Goal: Task Accomplishment & Management: Manage account settings

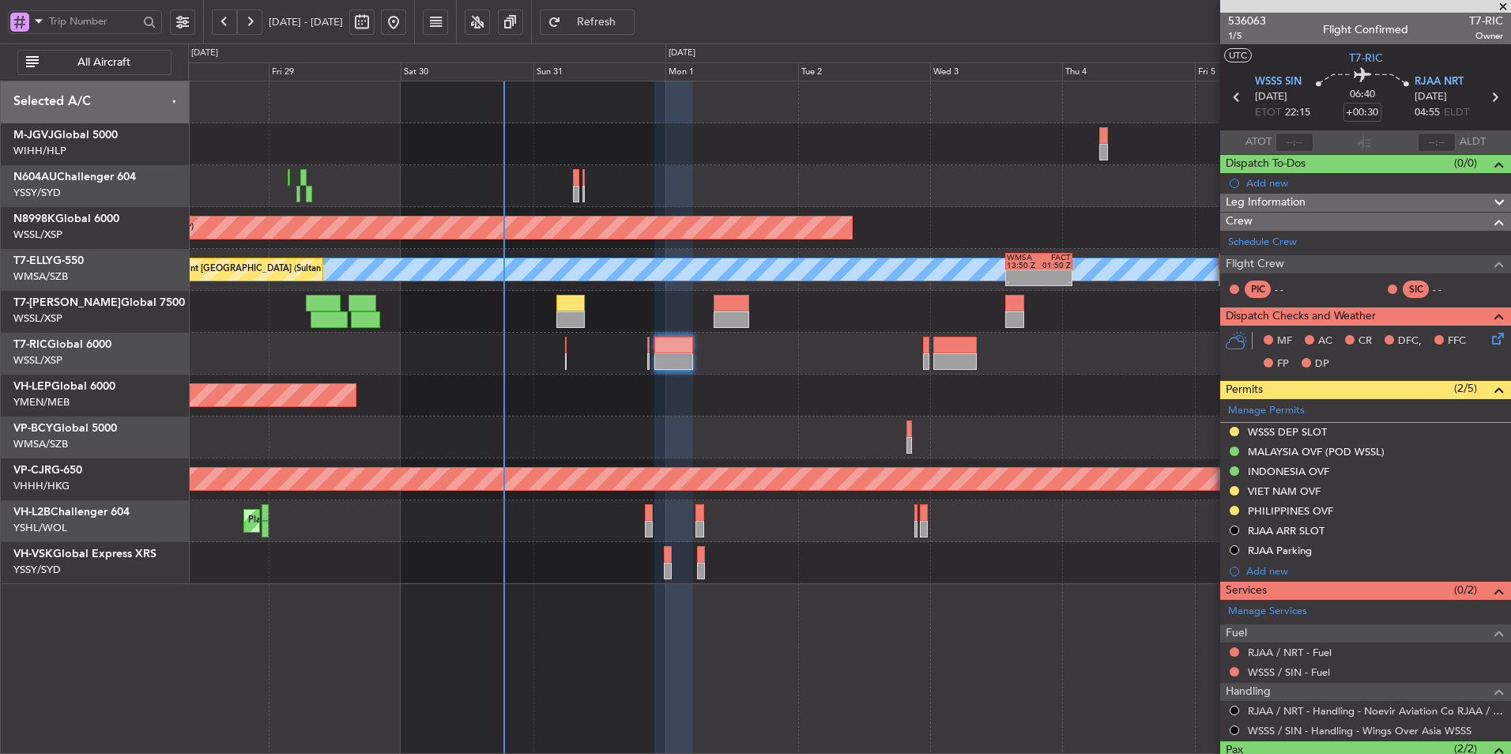
click at [685, 415] on div "Unplanned Maint Wichita (Wichita Mid-continent)" at bounding box center [849, 396] width 1323 height 42
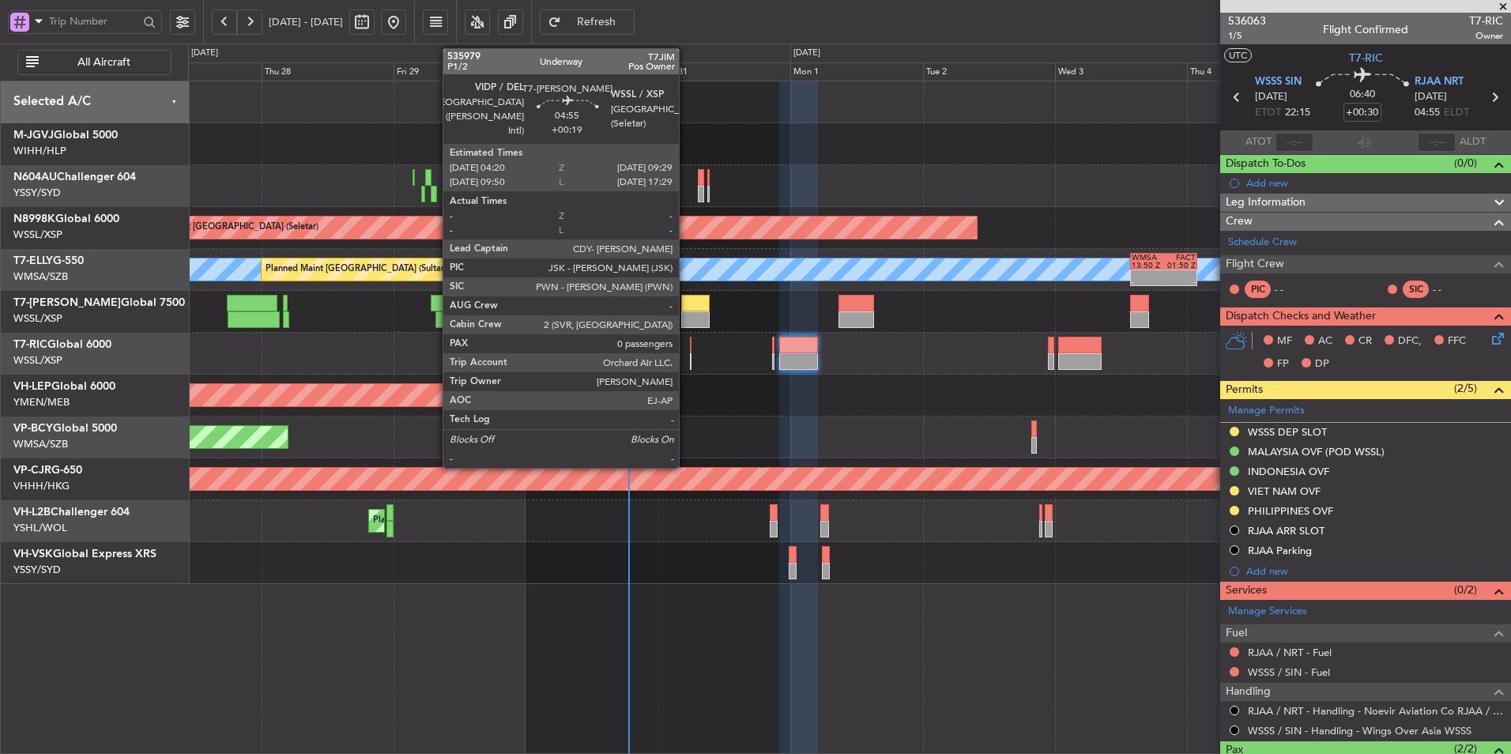
click at [688, 302] on div at bounding box center [695, 303] width 28 height 17
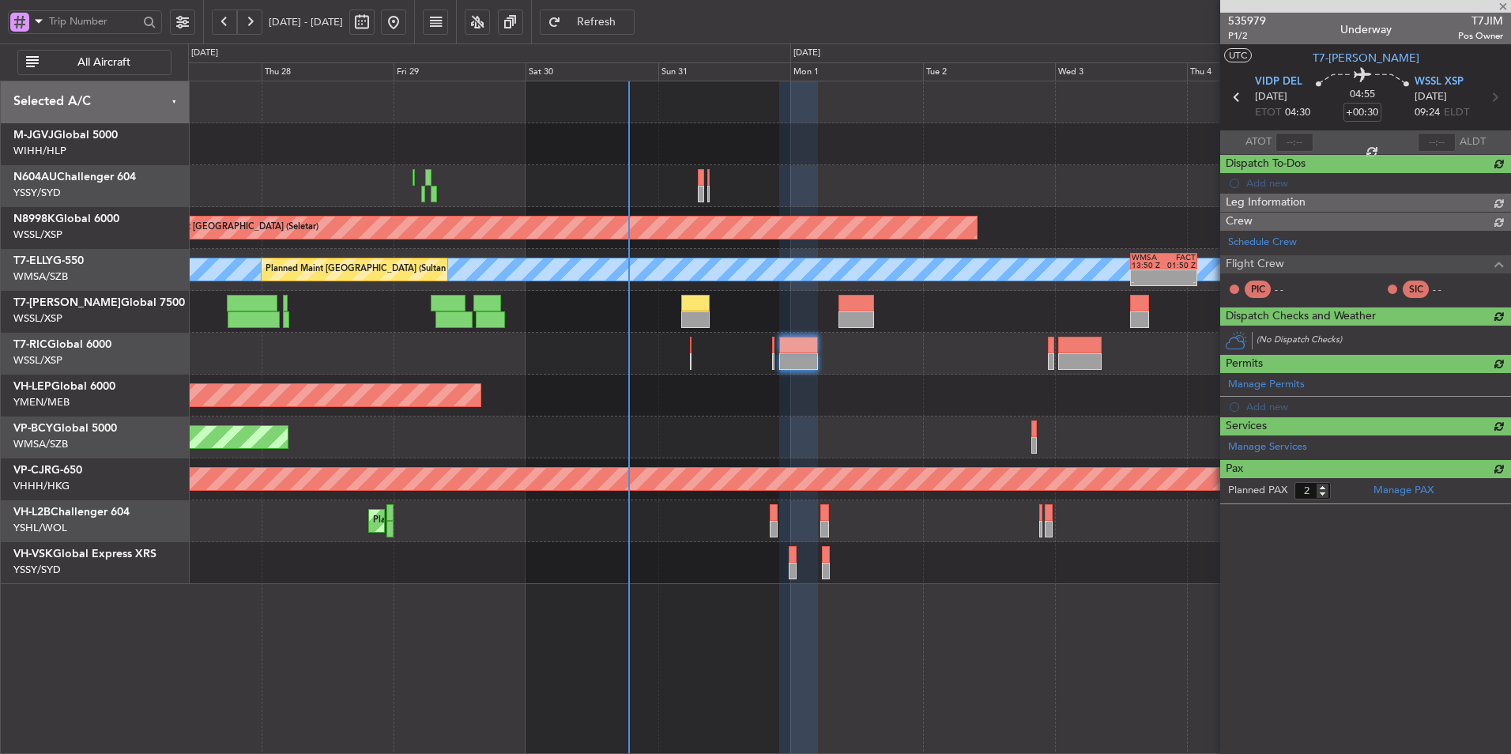
type input "+00:19"
type input "0"
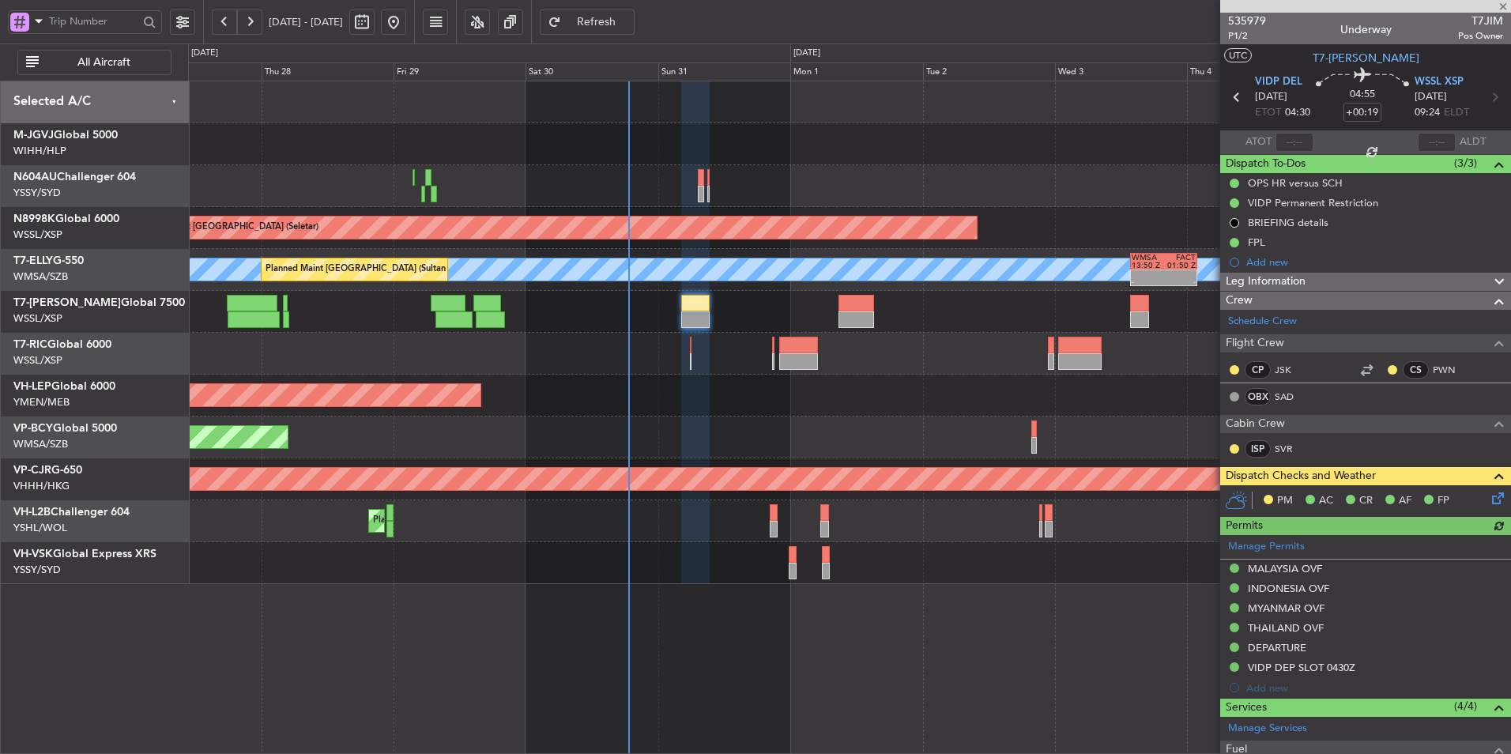
type input "[PERSON_NAME] (HHAFI)"
click at [1489, 494] on icon at bounding box center [1495, 495] width 13 height 13
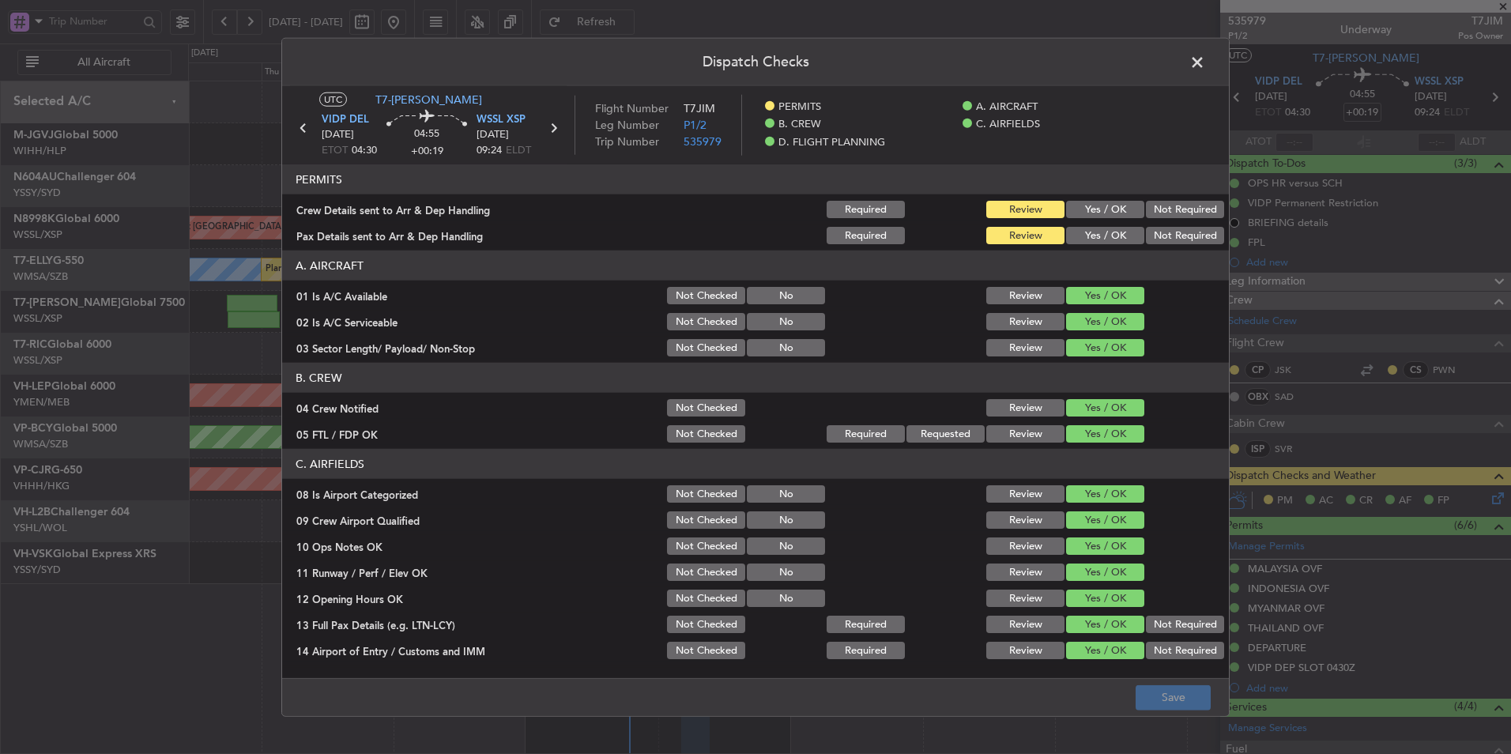
click at [1084, 201] on button "Yes / OK" at bounding box center [1105, 209] width 78 height 17
click at [1092, 239] on button "Yes / OK" at bounding box center [1105, 235] width 78 height 17
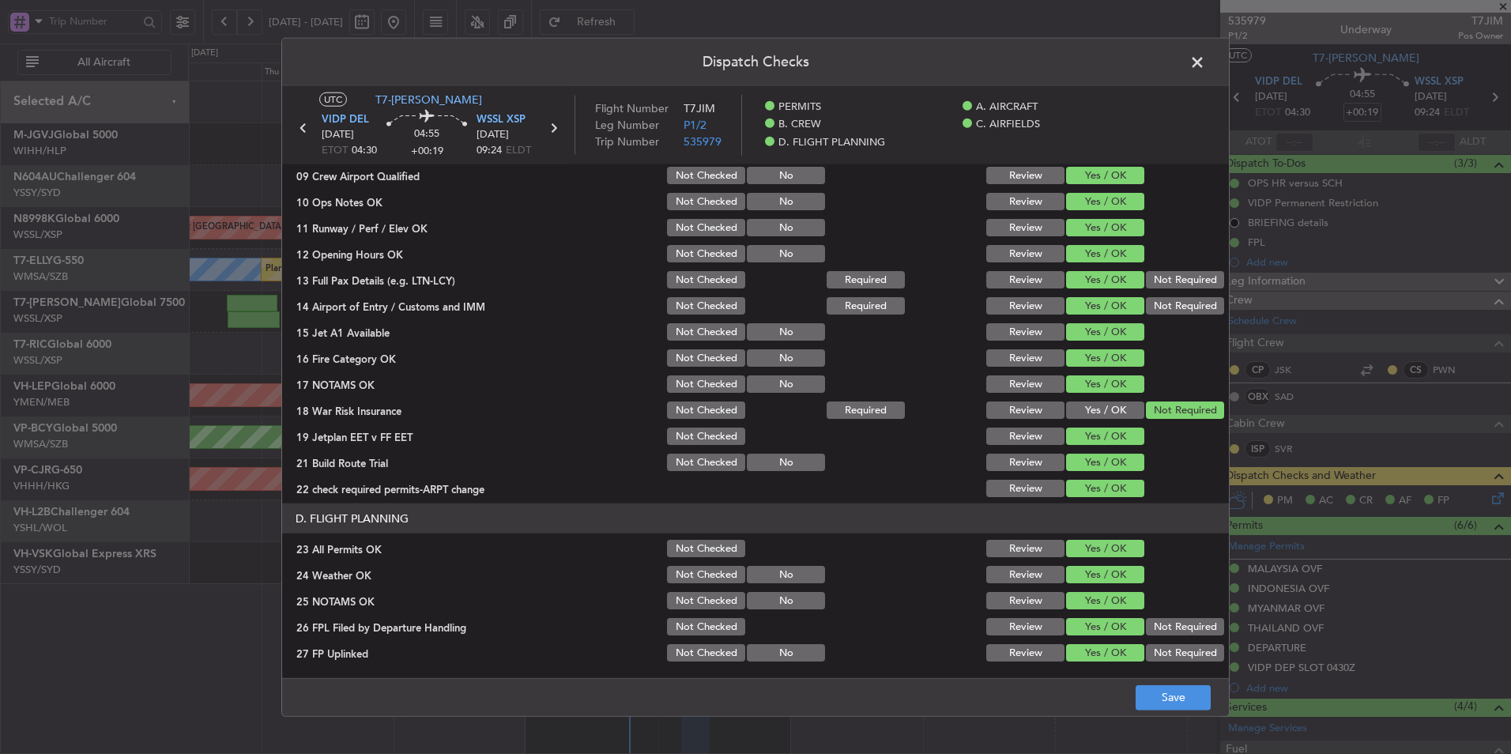
scroll to position [423, 0]
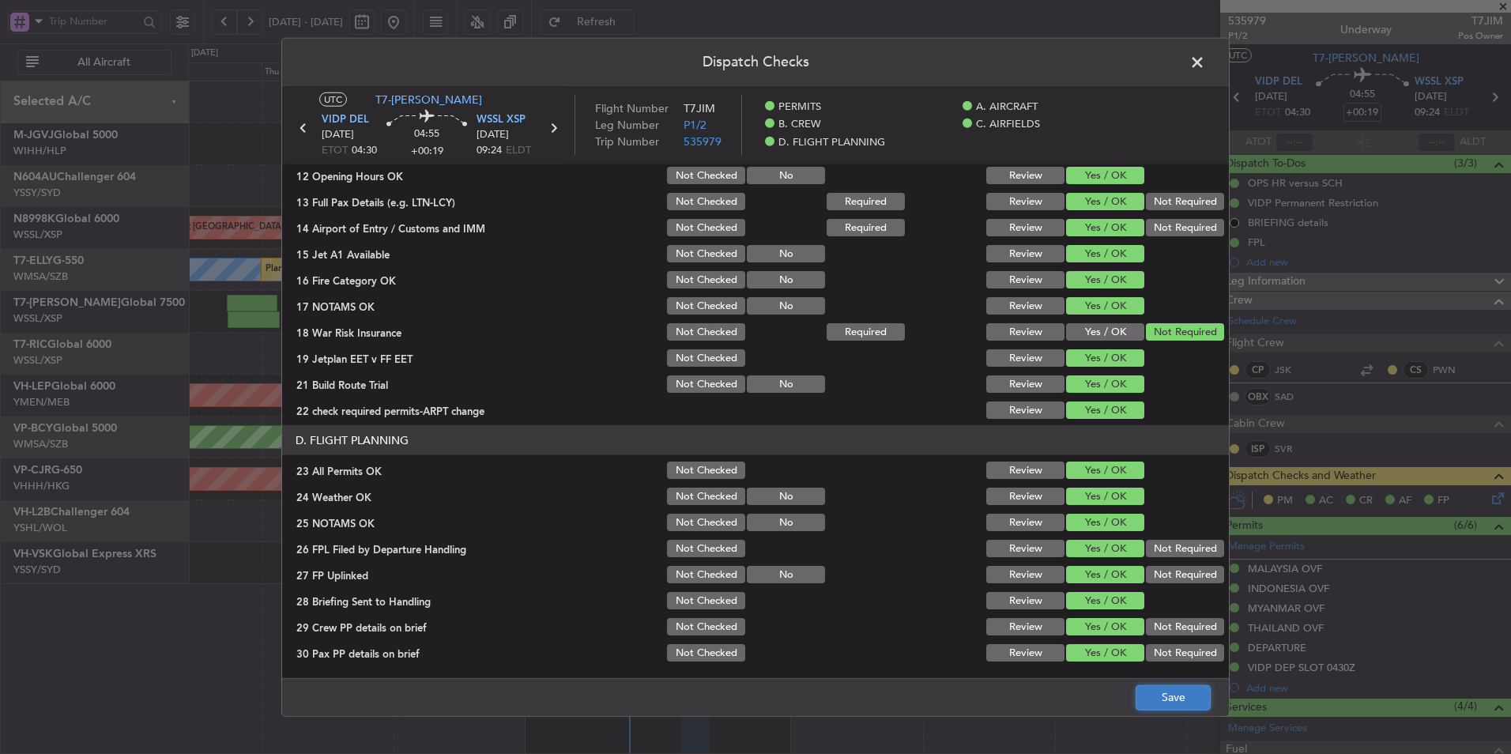
click at [1145, 704] on button "Save" at bounding box center [1173, 697] width 75 height 25
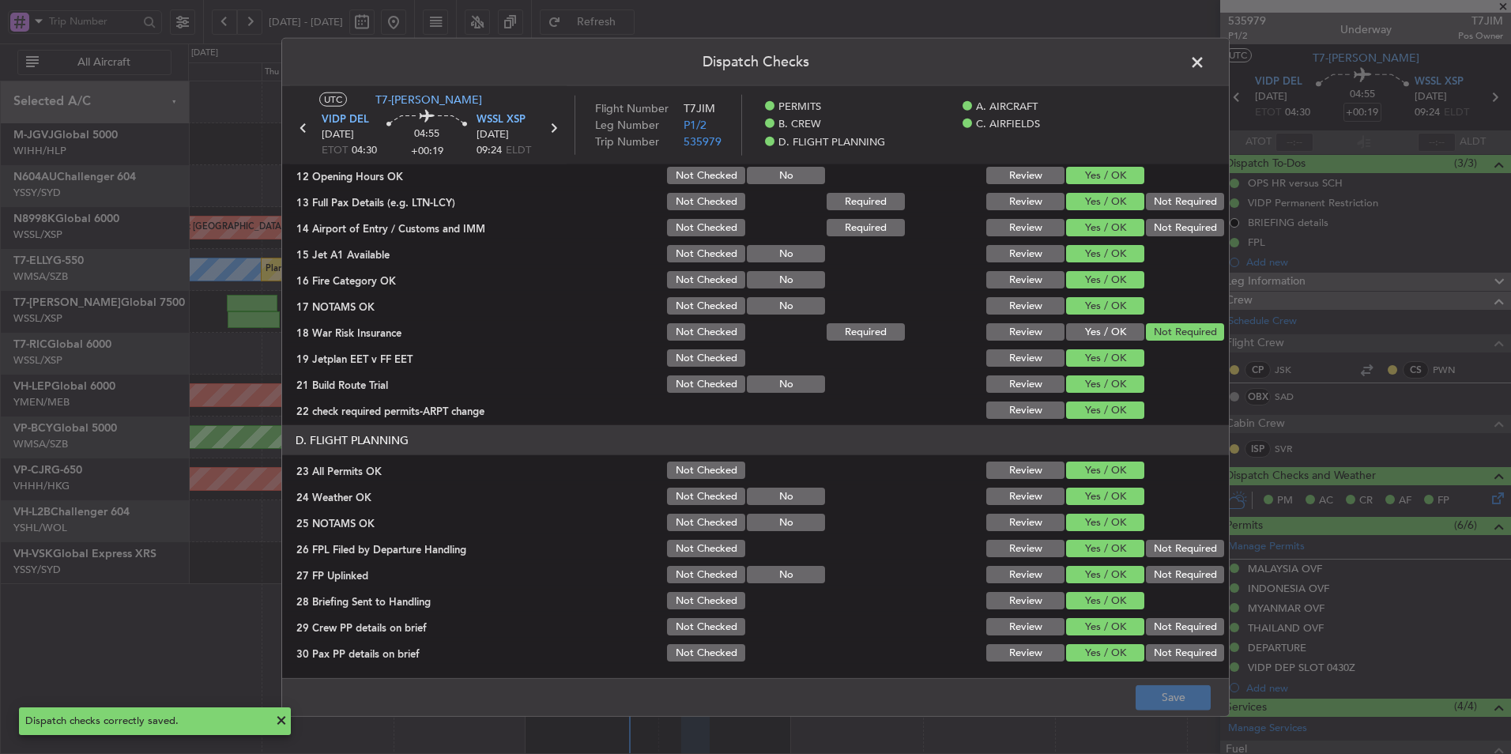
click at [1206, 65] on span at bounding box center [1206, 67] width 0 height 32
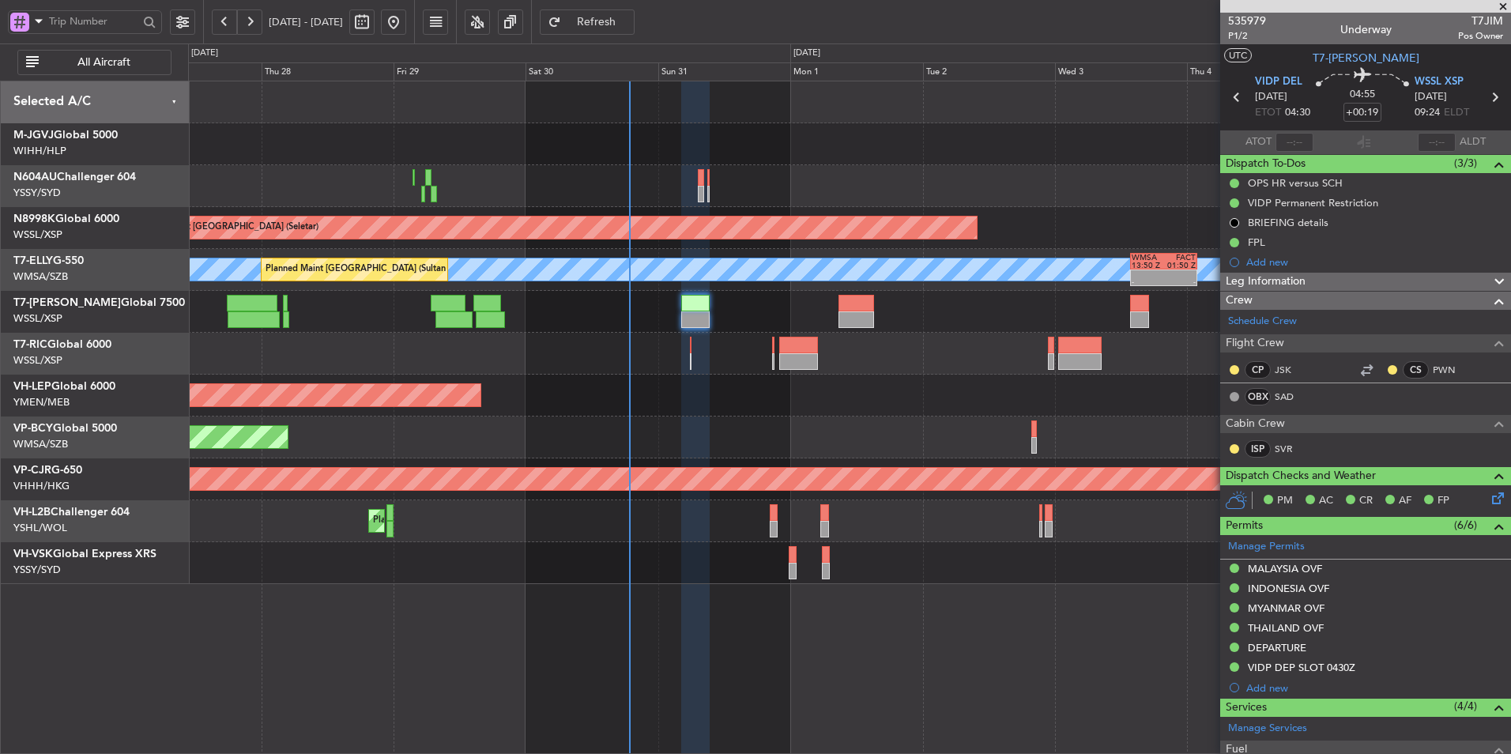
type input "[PERSON_NAME] (HHAFI)"
